Goal: Book appointment/travel/reservation

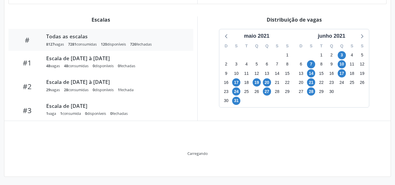
scroll to position [155, 0]
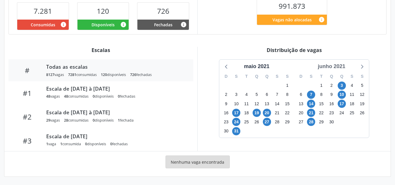
click at [340, 64] on div "junho 2021" at bounding box center [331, 67] width 32 height 8
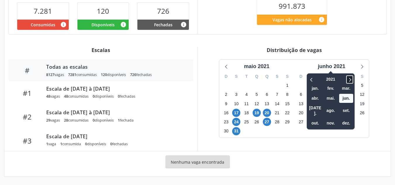
click at [351, 80] on icon at bounding box center [350, 80] width 2 height 4
click at [319, 119] on span "out." at bounding box center [315, 123] width 14 height 9
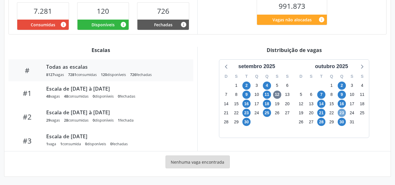
click at [342, 114] on span "23" at bounding box center [342, 113] width 8 height 8
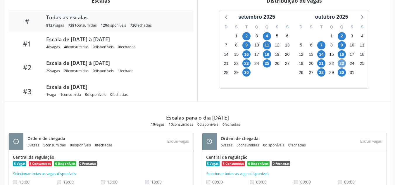
scroll to position [234, 0]
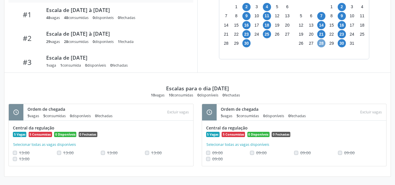
click at [320, 43] on span "28" at bounding box center [321, 43] width 8 height 8
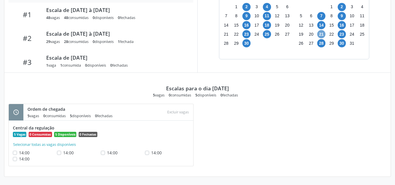
click at [319, 33] on span "21" at bounding box center [321, 34] width 8 height 8
click at [342, 34] on span "23" at bounding box center [342, 34] width 8 height 8
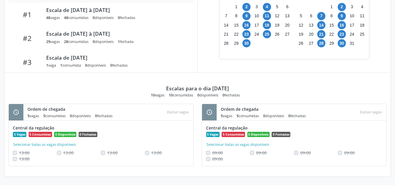
click at [288, 63] on div "Distribuição de vagas setembro 2025 D S T Q Q S S 31 1 2 3 4 5 6 7 8 9 10 11 12…" at bounding box center [293, 20] width 193 height 104
click at [168, 23] on div "#1 Escala de [DATE] à [DATE] 48 vagas 48 consumidas 0 disponíveis 0 fechadas" at bounding box center [100, 15] width 185 height 24
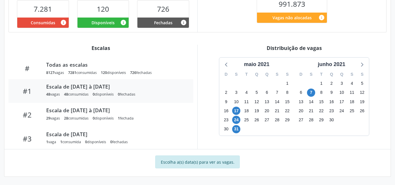
scroll to position [157, 0]
